Goal: Download file/media

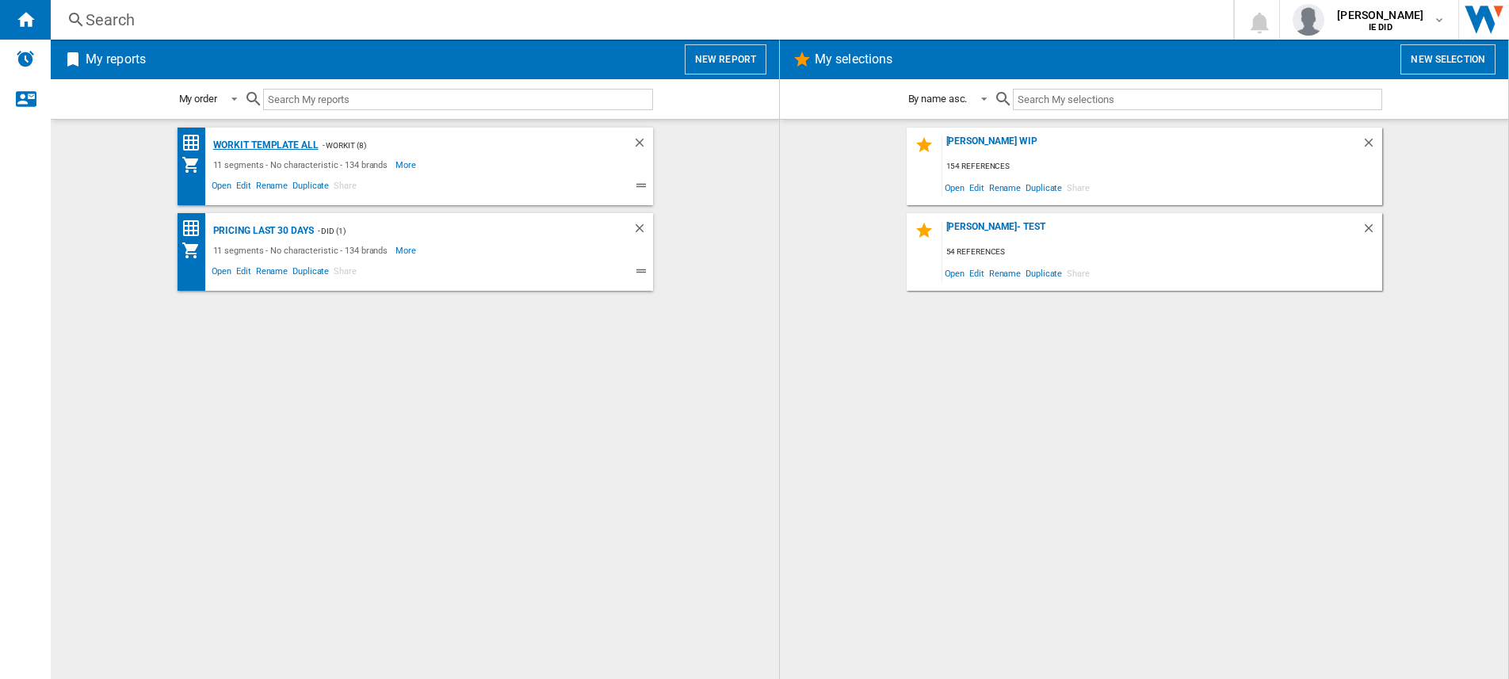
click at [258, 144] on div "Workit Template All" at bounding box center [263, 146] width 109 height 20
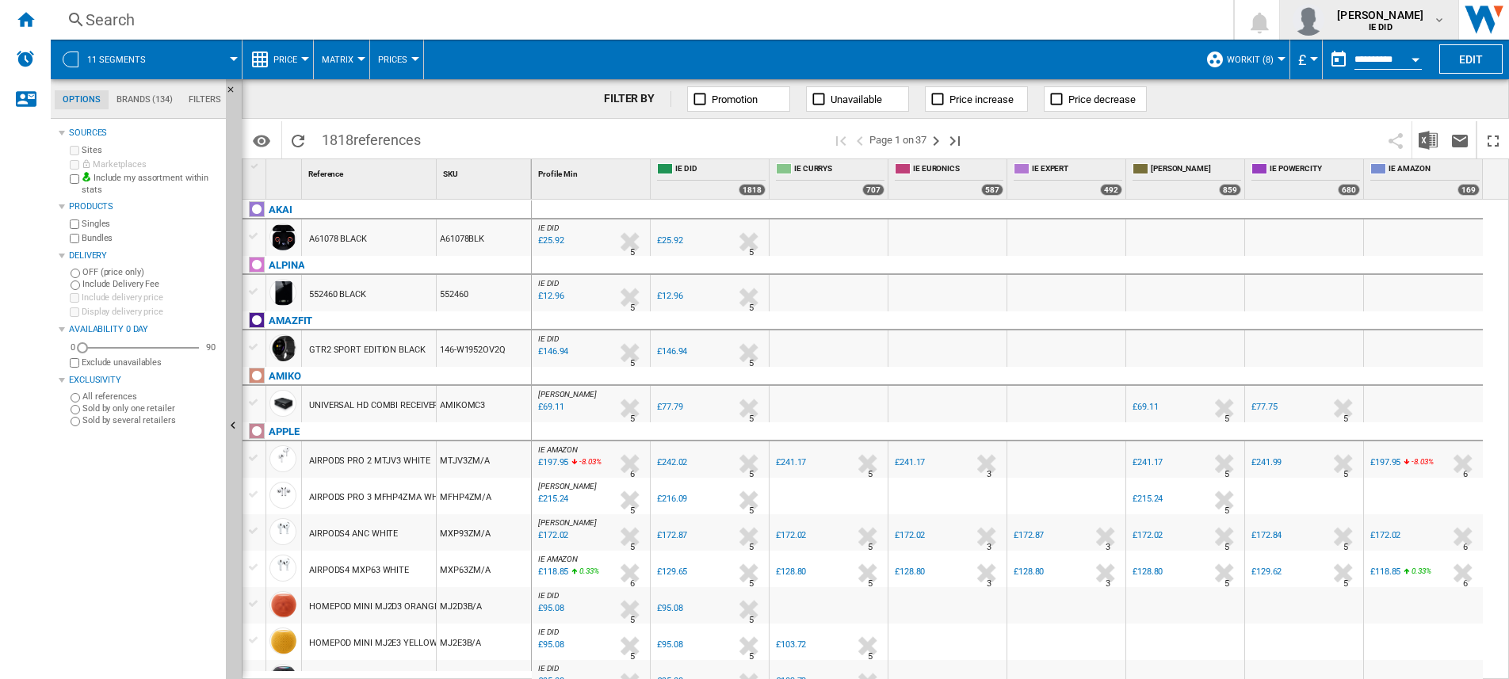
click at [1159, 113] on div "FILTER BY Promotion Unavailable Price increase Price decrease" at bounding box center [875, 99] width 1267 height 40
click at [1436, 136] on img "Download in Excel" at bounding box center [1427, 140] width 19 height 19
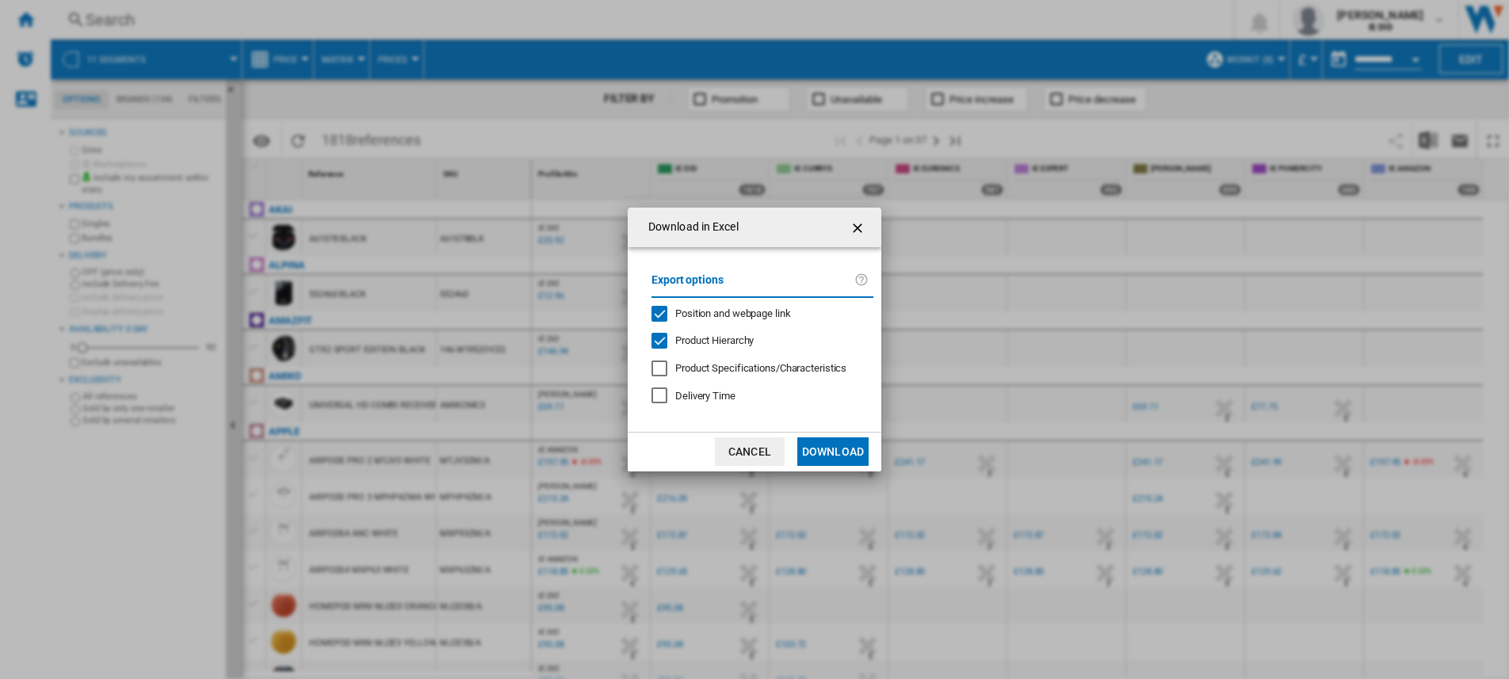
click at [822, 453] on button "Download" at bounding box center [832, 451] width 71 height 29
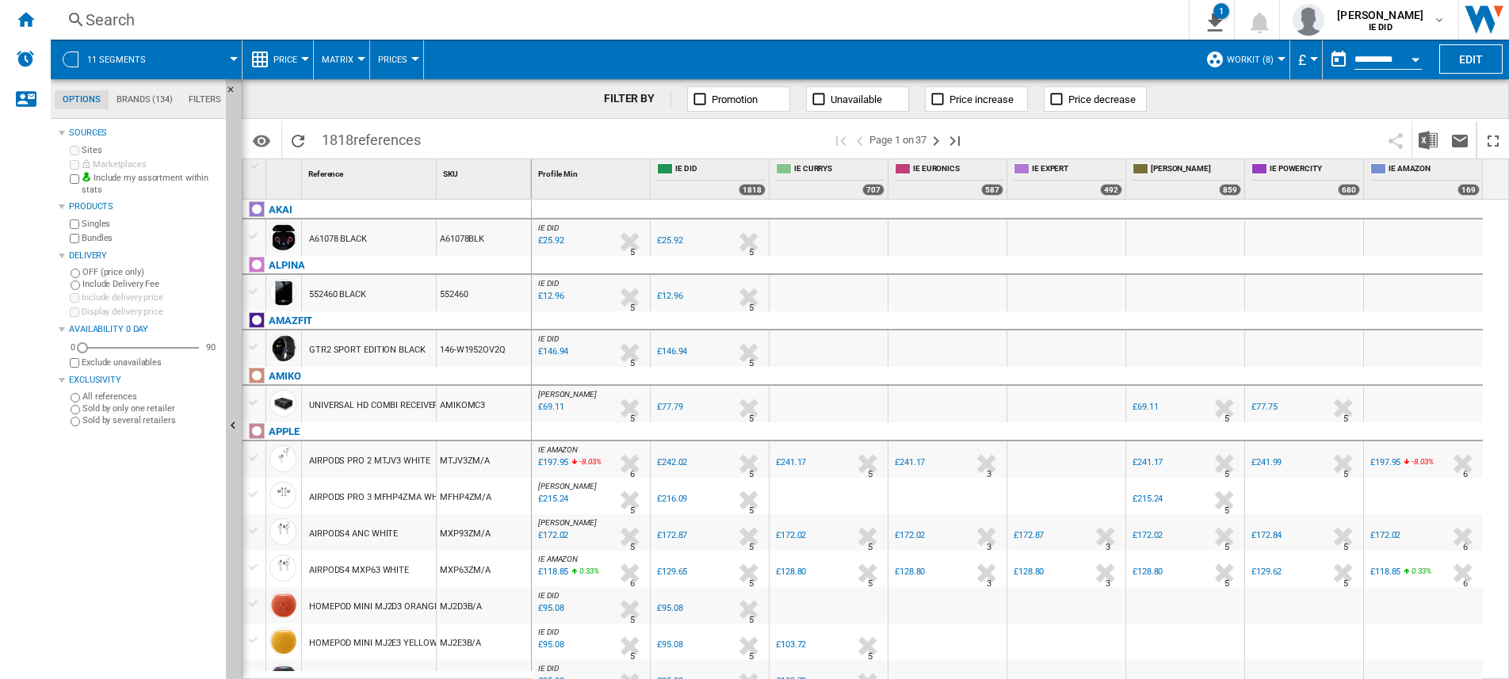
click at [1302, 52] on button "£" at bounding box center [1306, 60] width 16 height 40
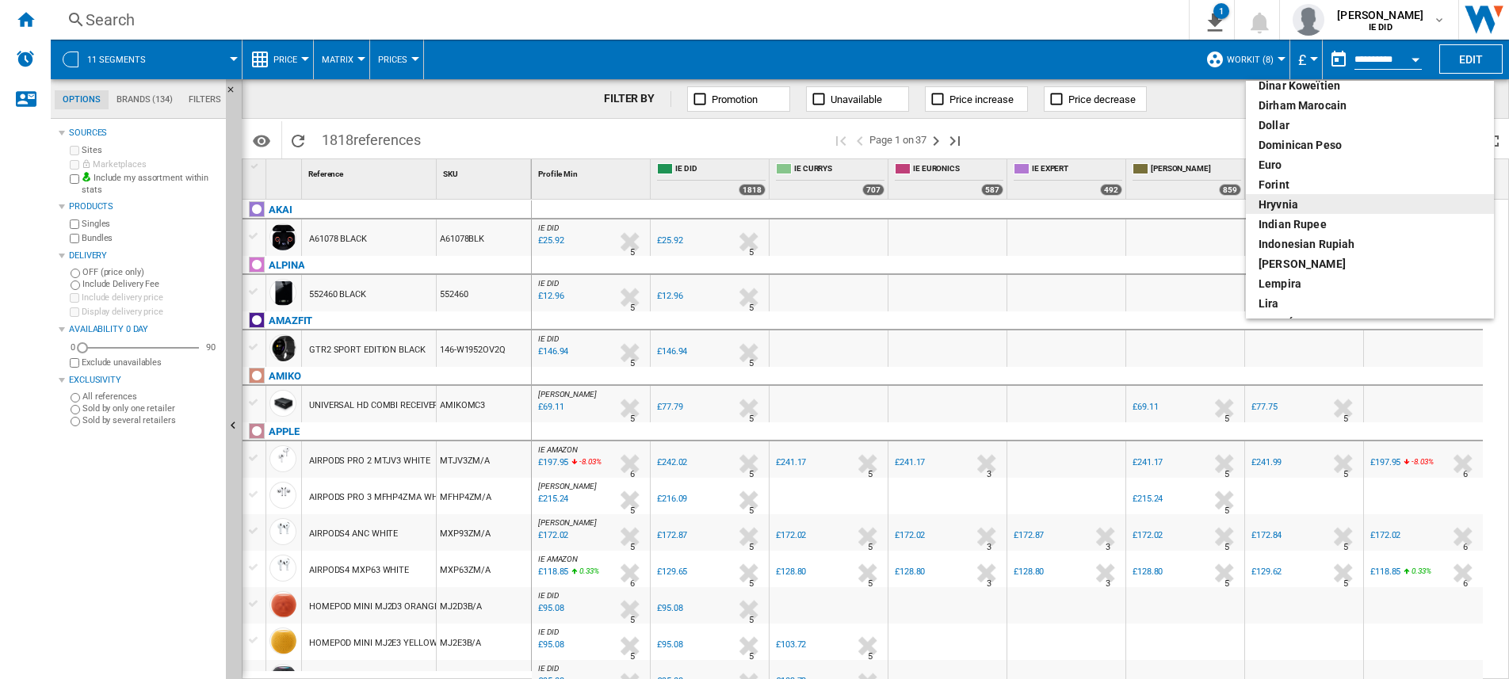
scroll to position [227, 0]
click at [1297, 166] on div "euro" at bounding box center [1369, 168] width 223 height 16
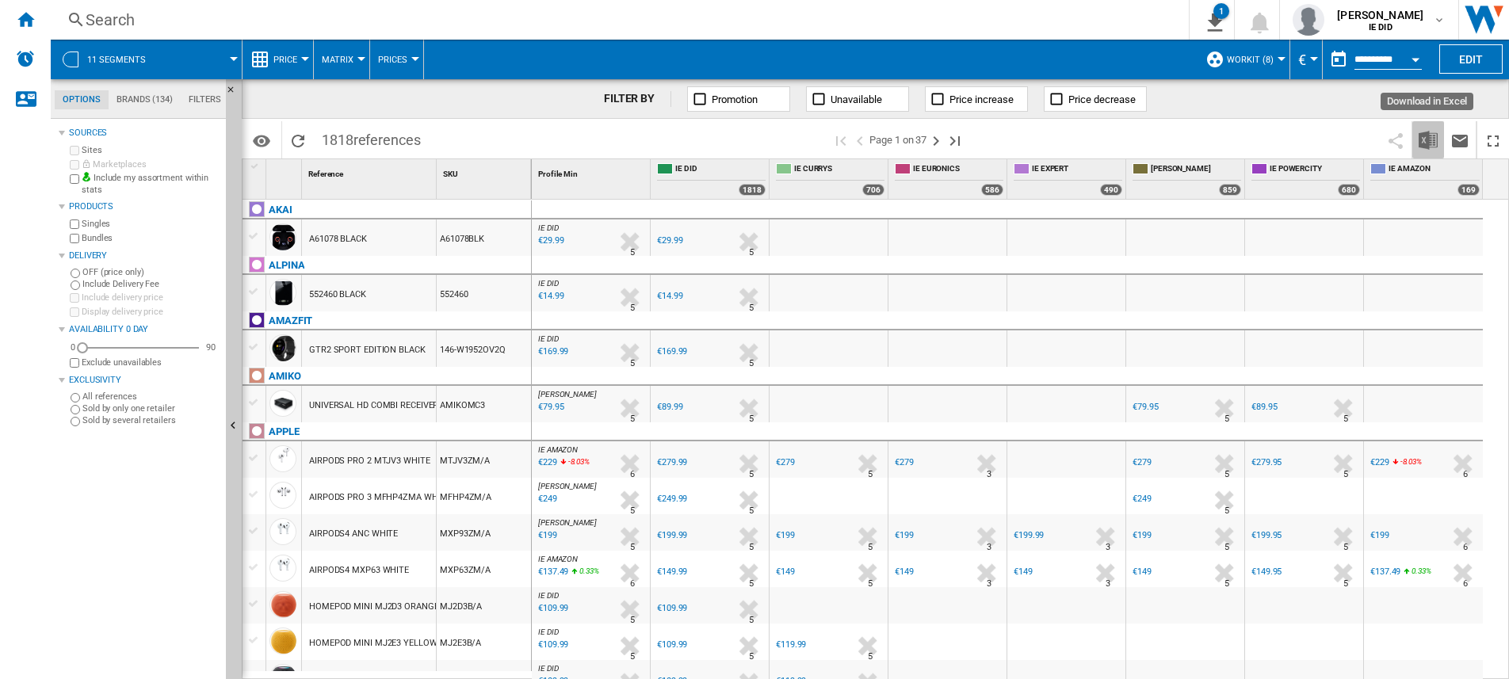
click at [1419, 142] on img "Download in Excel" at bounding box center [1427, 140] width 19 height 19
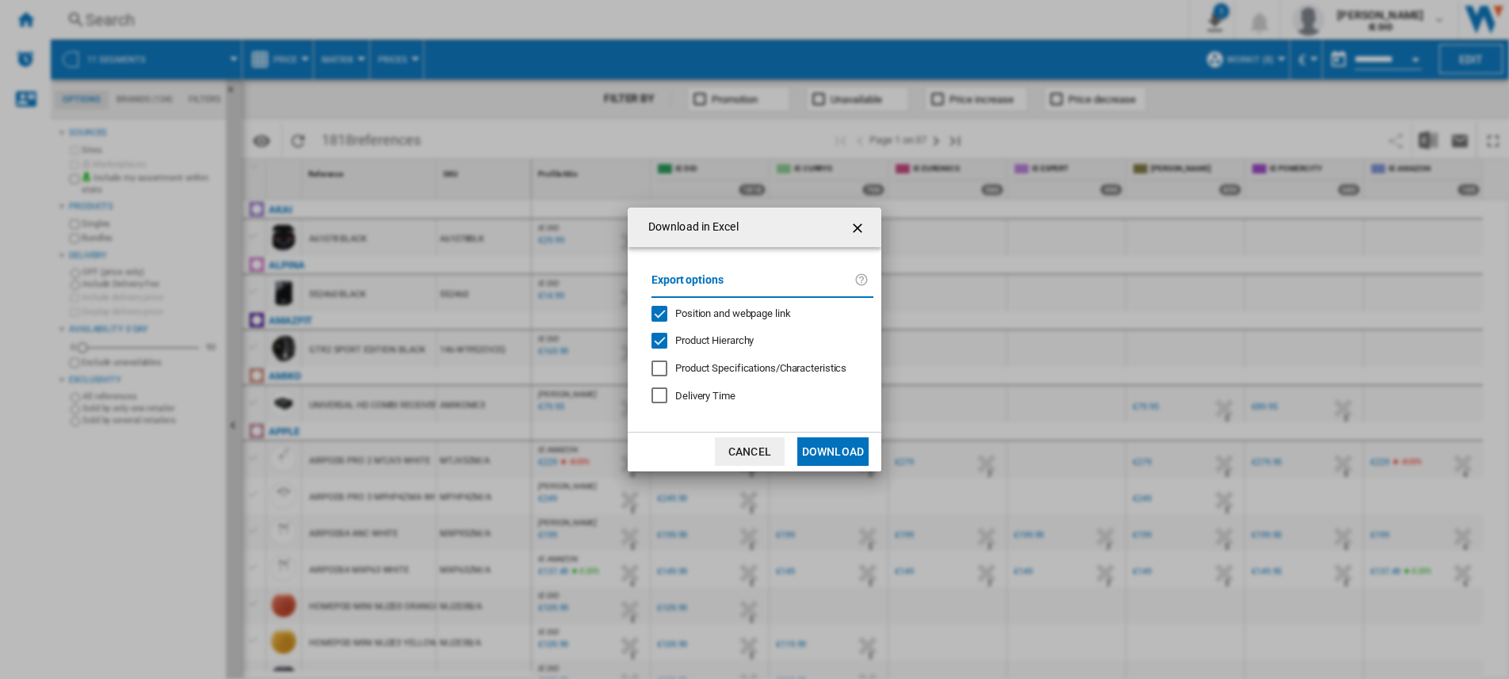
click at [865, 429] on md-dialog-content "Export options Position and webpage link Product Hierarchy Product Specificatio…" at bounding box center [755, 339] width 254 height 185
click at [844, 448] on button "Download" at bounding box center [832, 451] width 71 height 29
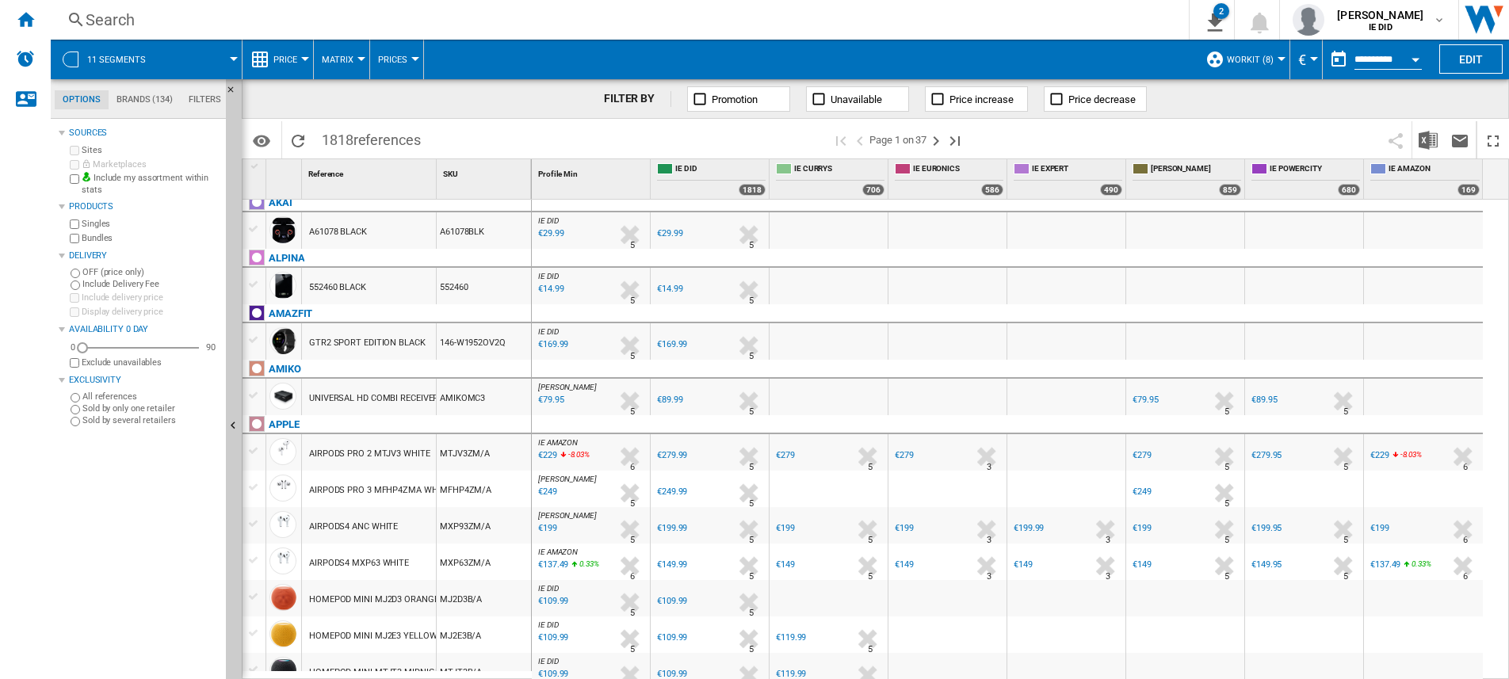
scroll to position [9, 0]
